Goal: Navigation & Orientation: Find specific page/section

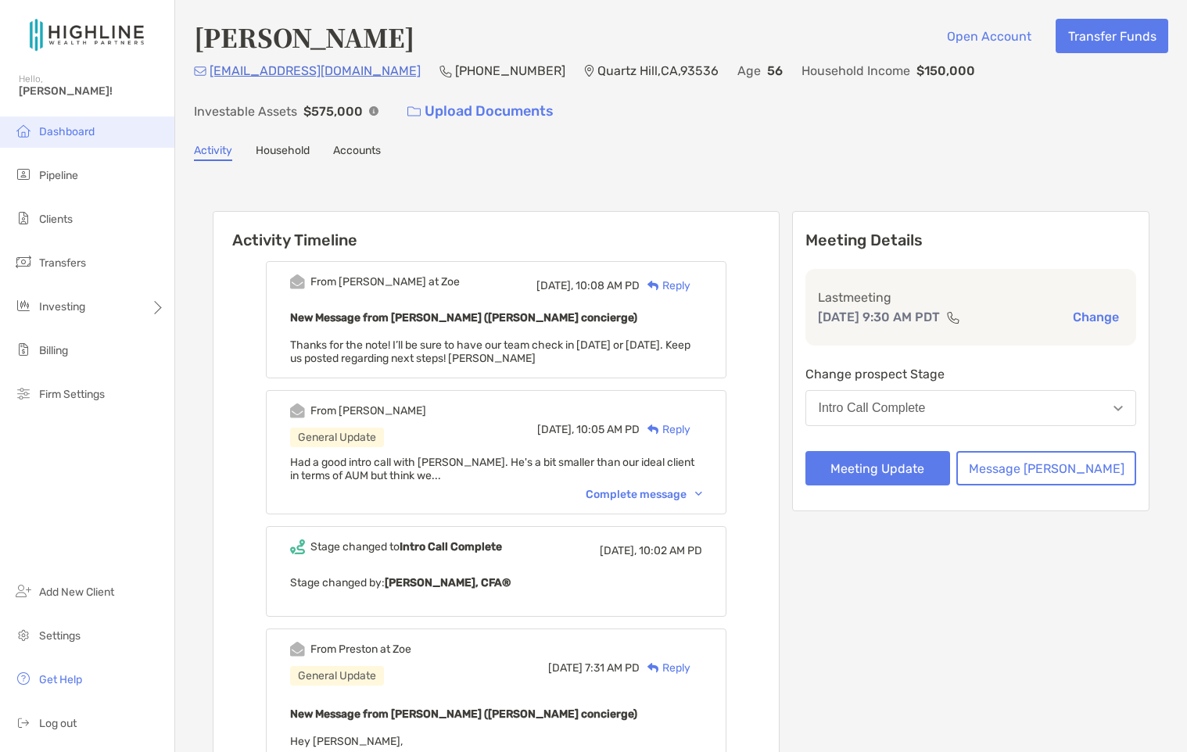
click at [62, 128] on span "Dashboard" at bounding box center [66, 131] width 55 height 13
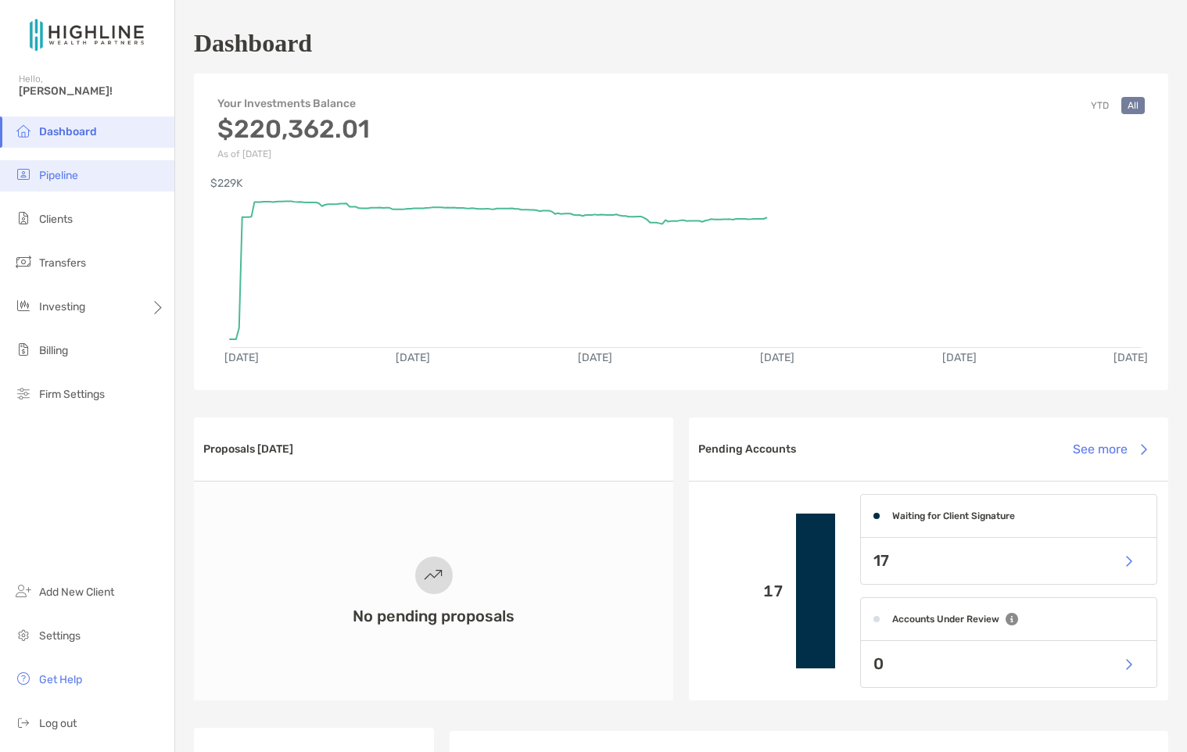
click at [62, 175] on span "Pipeline" at bounding box center [58, 175] width 39 height 13
